Goal: Transaction & Acquisition: Purchase product/service

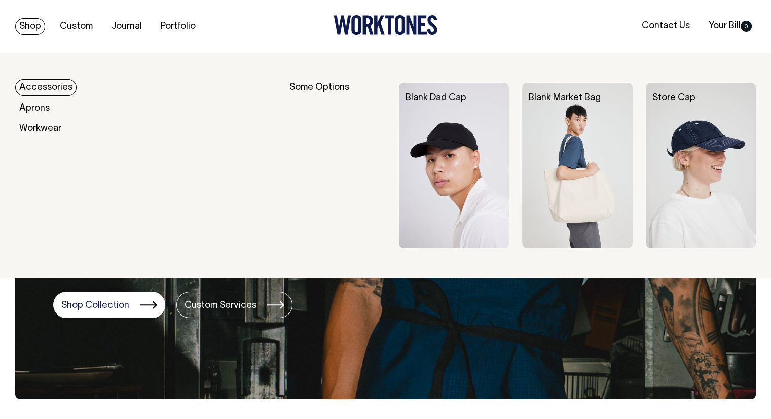
click at [28, 27] on link "Shop" at bounding box center [30, 26] width 30 height 17
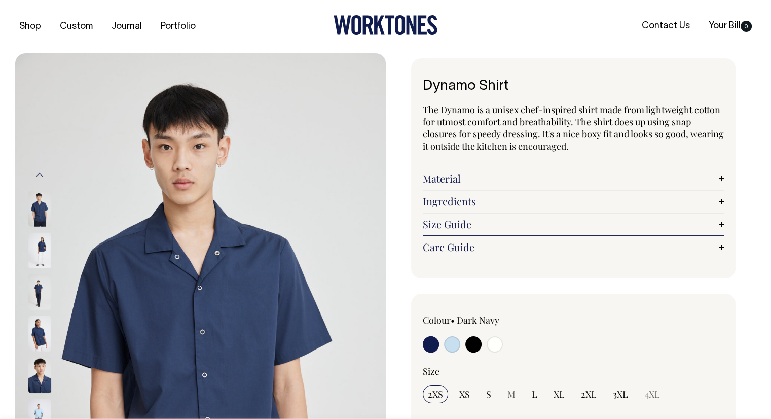
click at [471, 343] on input "radio" at bounding box center [473, 344] width 16 height 16
radio input "true"
select select "Black"
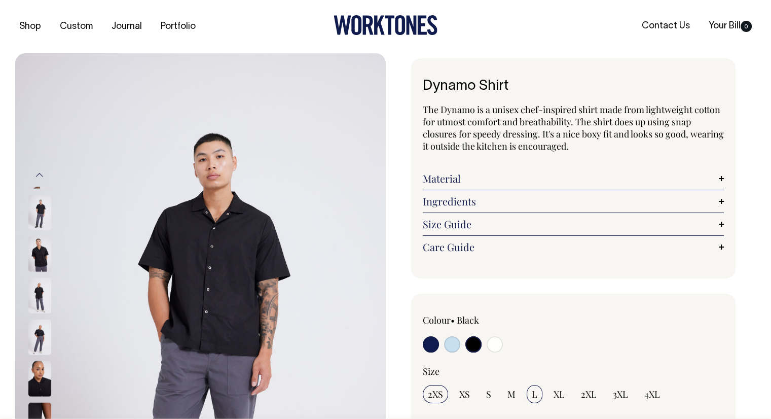
click at [537, 393] on input "L" at bounding box center [534, 394] width 16 height 18
radio input "true"
select select "L"
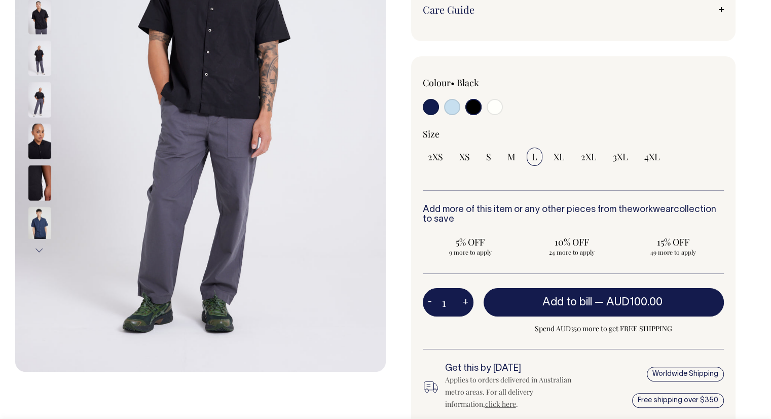
scroll to position [237, 0]
click at [464, 300] on button "+" at bounding box center [466, 302] width 16 height 20
type input "2"
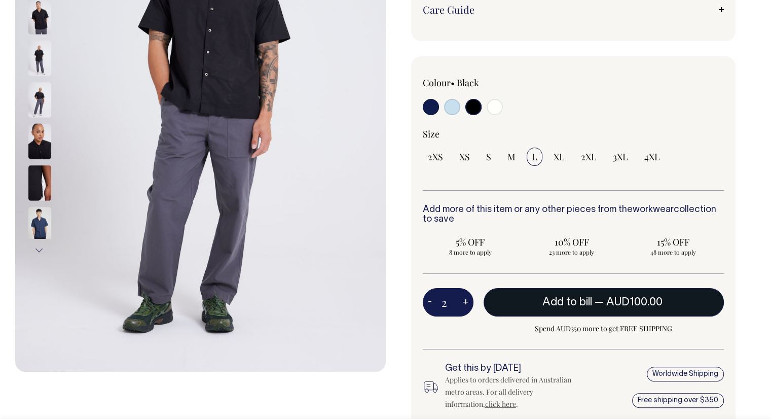
click at [550, 299] on span "Add to bill" at bounding box center [567, 302] width 50 height 10
type input "1"
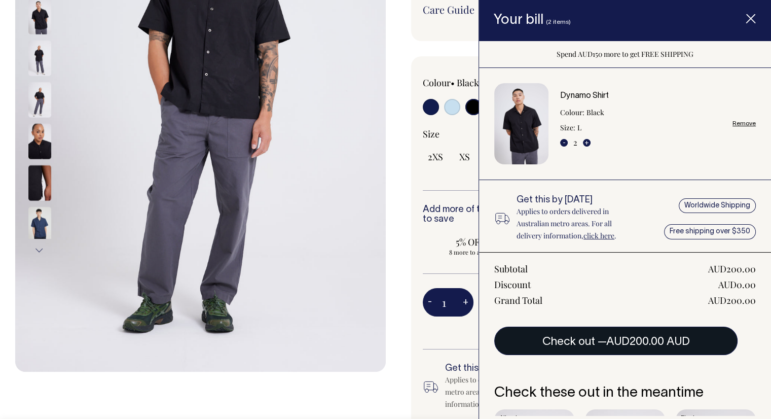
click at [598, 335] on button "Check out — AUD200.00 AUD" at bounding box center [615, 340] width 243 height 28
